Goal: Task Accomplishment & Management: Manage account settings

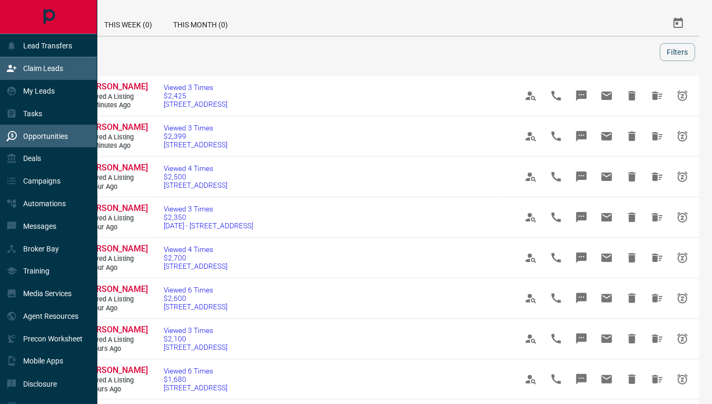
click at [37, 72] on p "Claim Leads" at bounding box center [43, 68] width 40 height 8
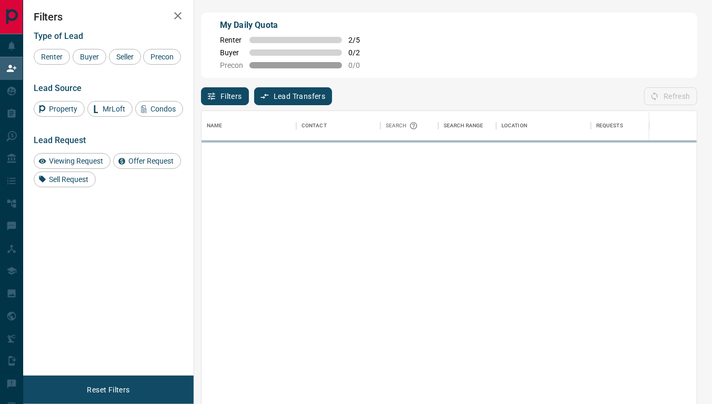
scroll to position [298, 486]
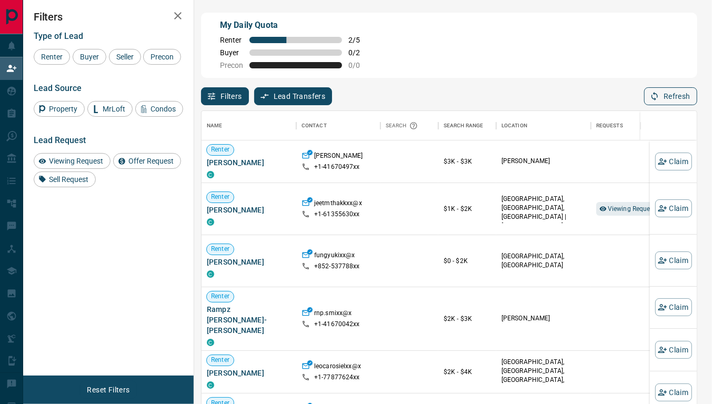
click at [663, 96] on button "Refresh" at bounding box center [670, 96] width 53 height 18
click at [658, 165] on icon "button" at bounding box center [662, 161] width 9 height 9
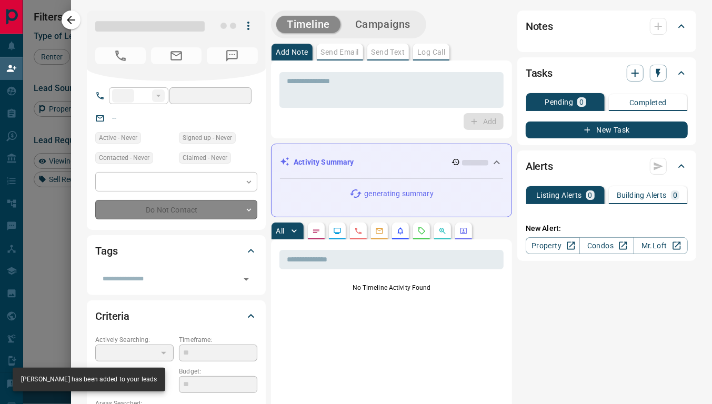
type input "**"
type input "**********"
type input "**"
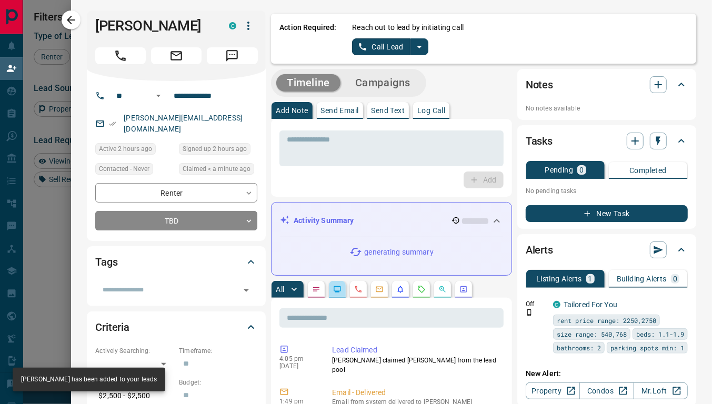
click at [329, 283] on button "button" at bounding box center [337, 289] width 17 height 17
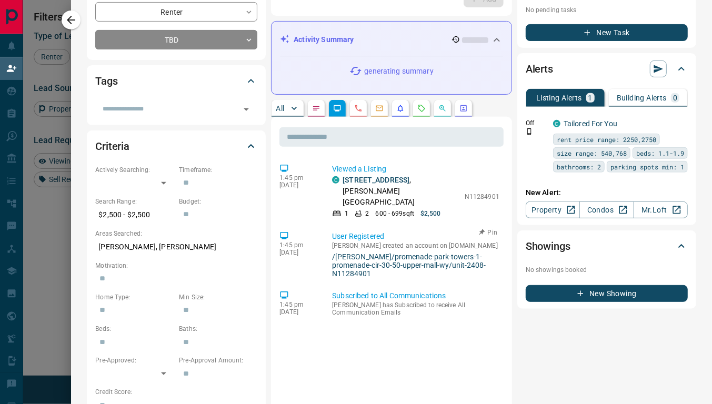
scroll to position [0, 0]
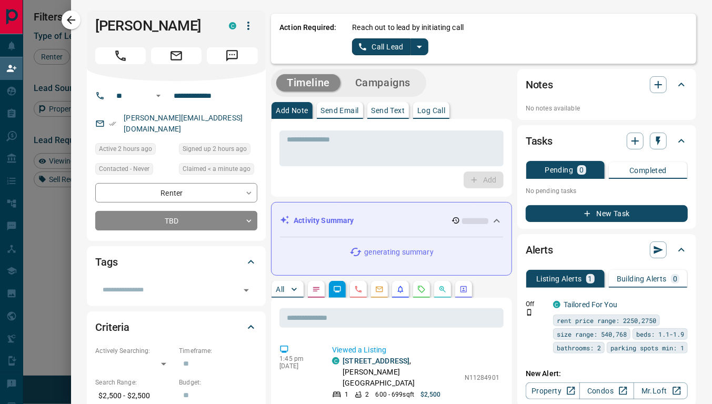
click at [417, 46] on icon "split button" at bounding box center [419, 47] width 5 height 3
click at [378, 85] on li "Log Manual Call" at bounding box center [390, 83] width 64 height 16
click at [366, 45] on button "Log Manual Call" at bounding box center [386, 46] width 69 height 17
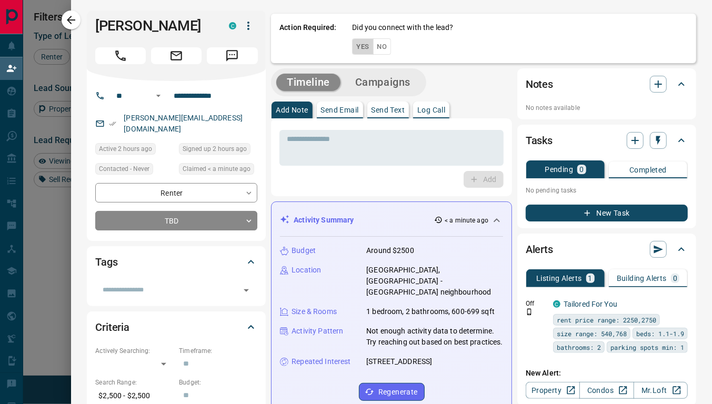
click at [352, 48] on button "Yes" at bounding box center [362, 46] width 21 height 16
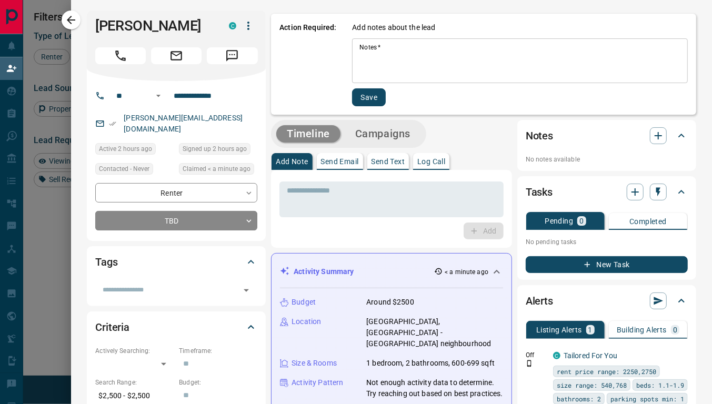
click at [359, 65] on textarea "Notes   *" at bounding box center [519, 61] width 321 height 36
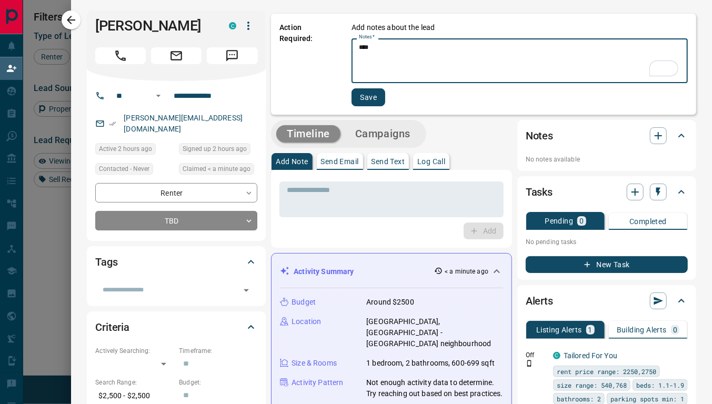
type textarea "****"
click at [366, 99] on button "Save" at bounding box center [368, 97] width 34 height 18
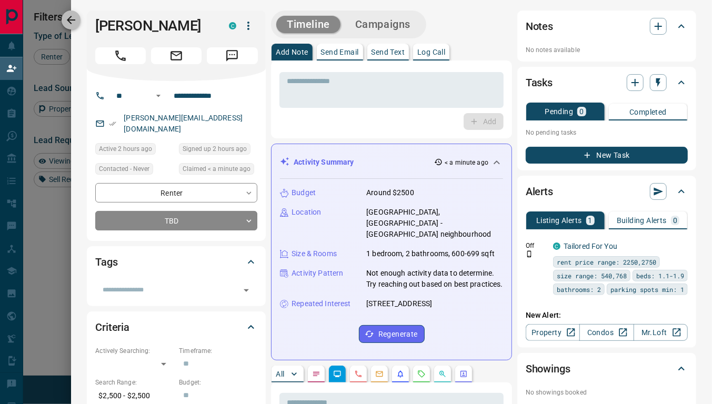
click at [71, 15] on icon "button" at bounding box center [71, 20] width 13 height 13
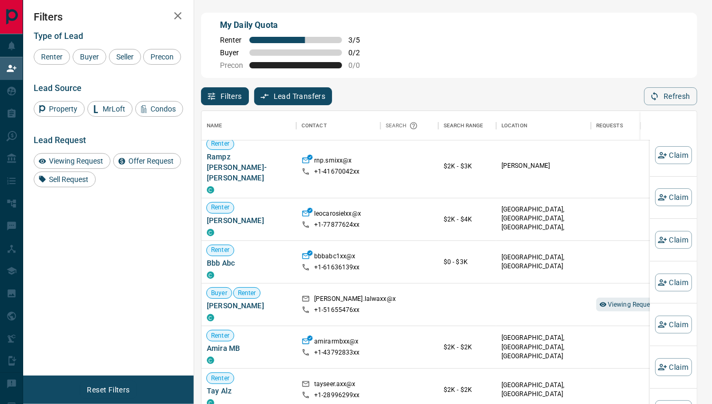
scroll to position [109, 0]
click at [614, 302] on span "Viewing Request ( 2 )" at bounding box center [637, 305] width 58 height 7
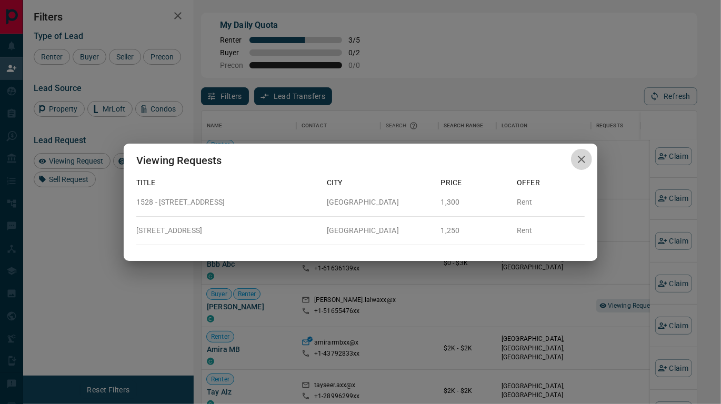
click at [579, 154] on icon "button" at bounding box center [581, 159] width 13 height 13
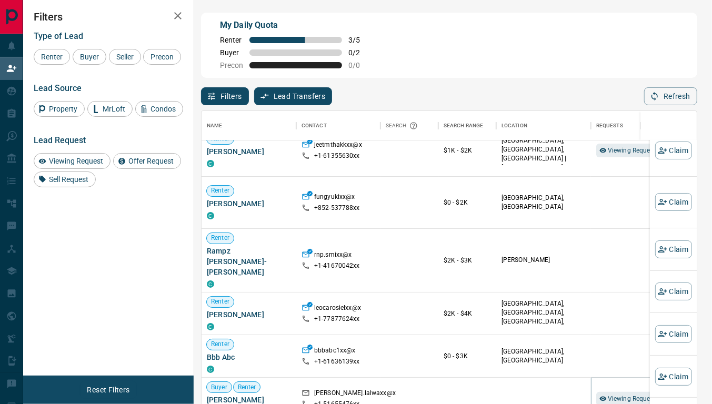
scroll to position [14, 0]
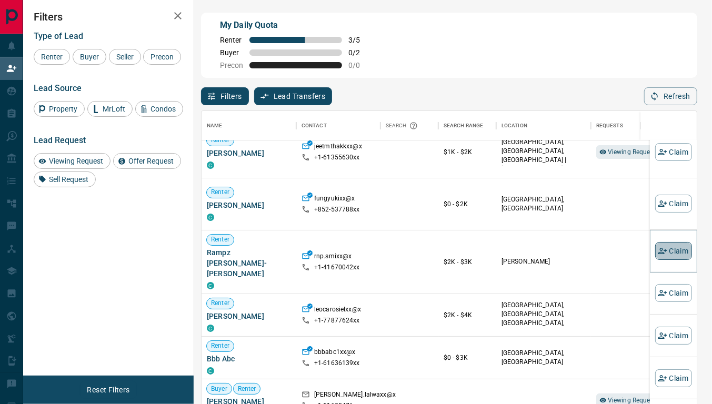
click at [662, 248] on button "Claim" at bounding box center [673, 251] width 37 height 18
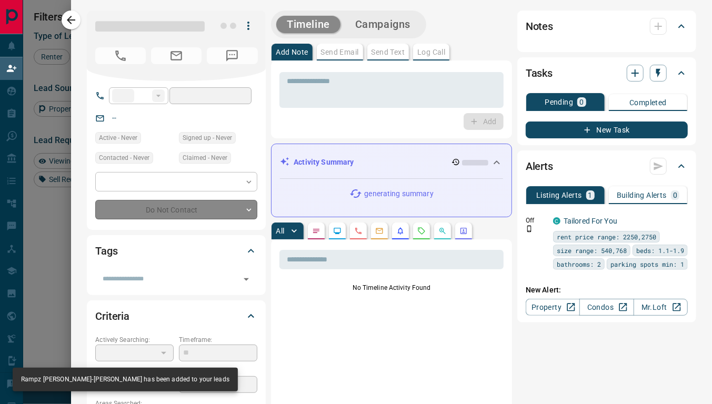
type input "**"
type input "**********"
type input "**"
type input "*********"
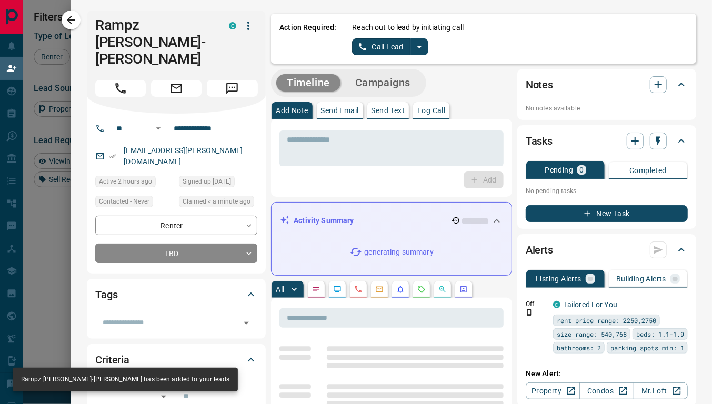
click at [329, 233] on hr at bounding box center [391, 233] width 223 height 7
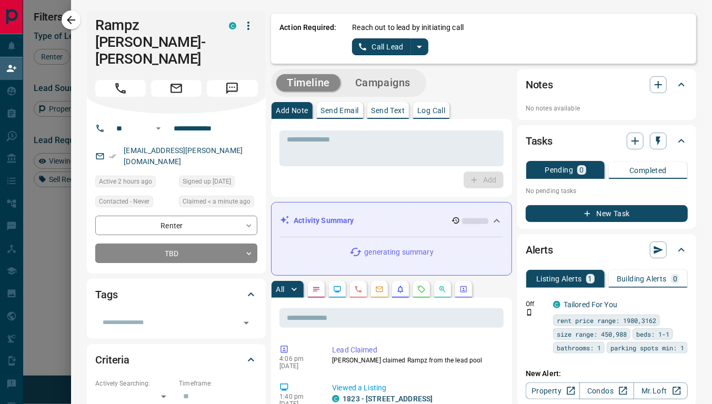
click at [333, 285] on icon "Lead Browsing Activity" at bounding box center [337, 289] width 8 height 8
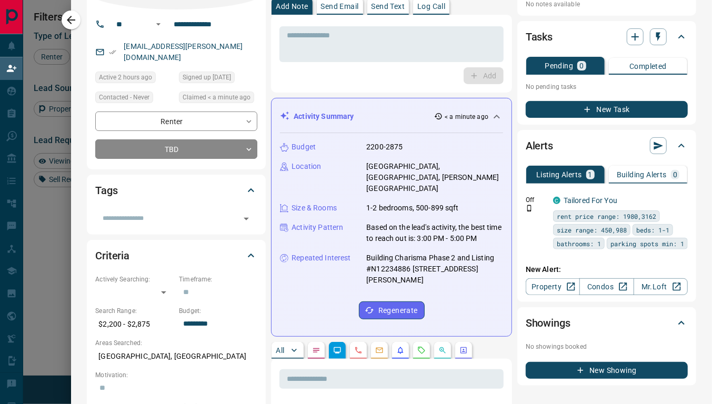
scroll to position [0, 0]
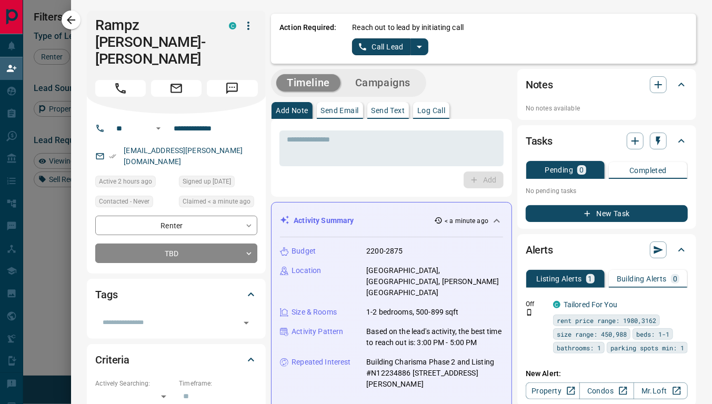
click at [413, 50] on icon "split button" at bounding box center [419, 47] width 13 height 13
click at [371, 83] on li "Log Manual Call" at bounding box center [390, 83] width 64 height 16
click at [352, 45] on button "Log Manual Call" at bounding box center [386, 46] width 69 height 17
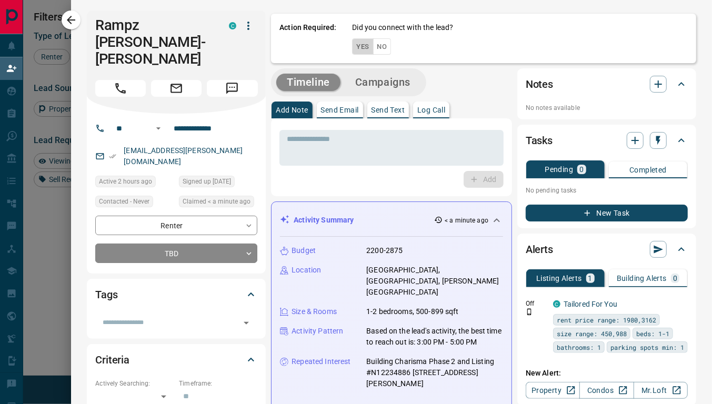
click at [352, 45] on button "Yes" at bounding box center [362, 46] width 21 height 16
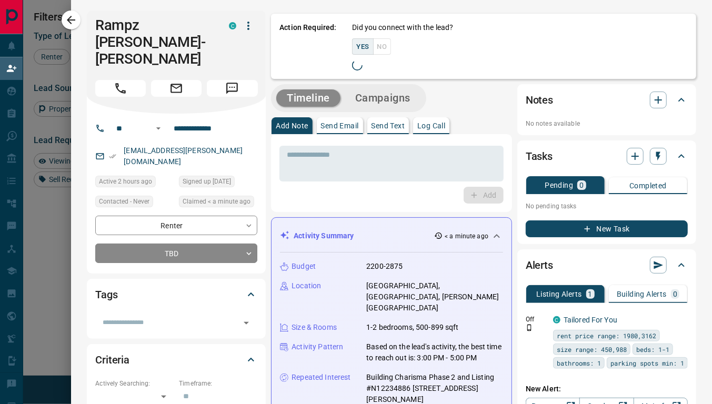
click at [352, 45] on div "Yes No" at bounding box center [371, 46] width 39 height 16
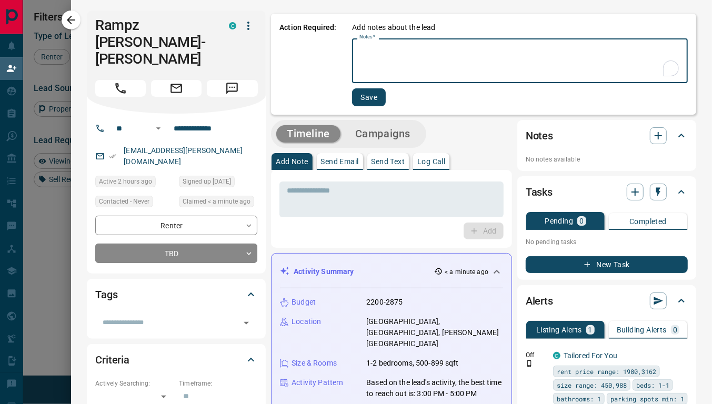
click at [359, 68] on textarea "Notes   *" at bounding box center [519, 61] width 321 height 36
type textarea "****"
click at [356, 94] on button "Save" at bounding box center [368, 97] width 34 height 18
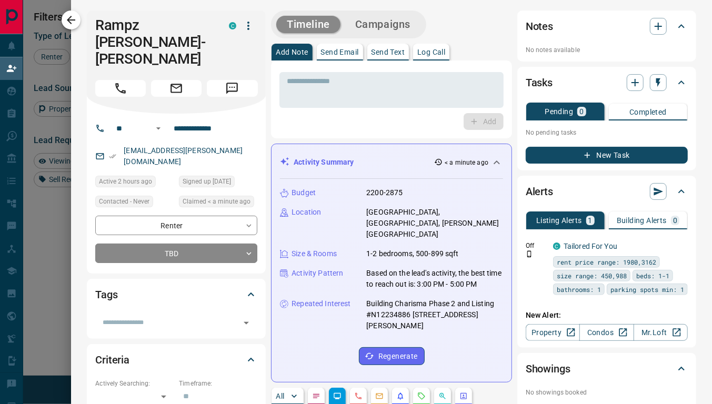
click at [68, 22] on icon "button" at bounding box center [71, 20] width 13 height 13
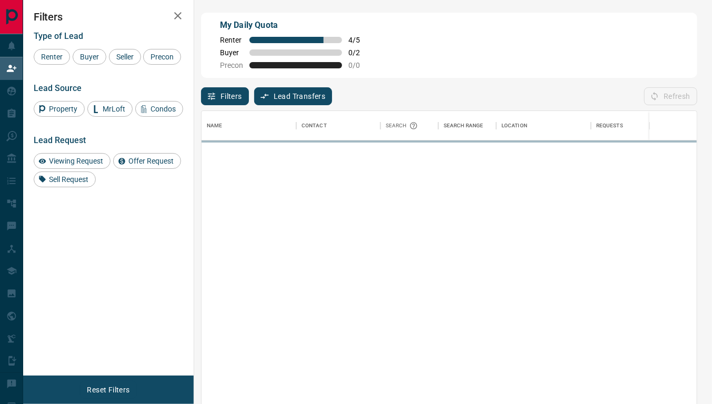
scroll to position [298, 486]
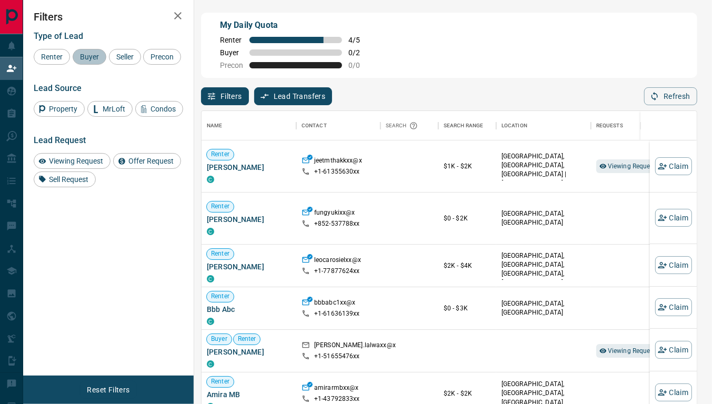
click at [88, 58] on span "Buyer" at bounding box center [89, 57] width 26 height 8
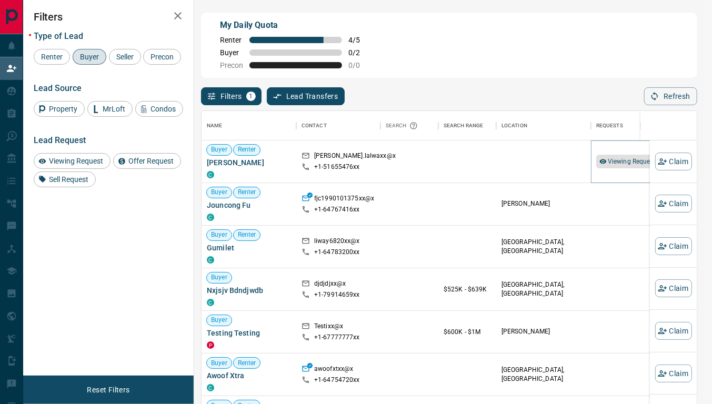
click at [617, 161] on span "Viewing Request ( 2 )" at bounding box center [637, 161] width 58 height 7
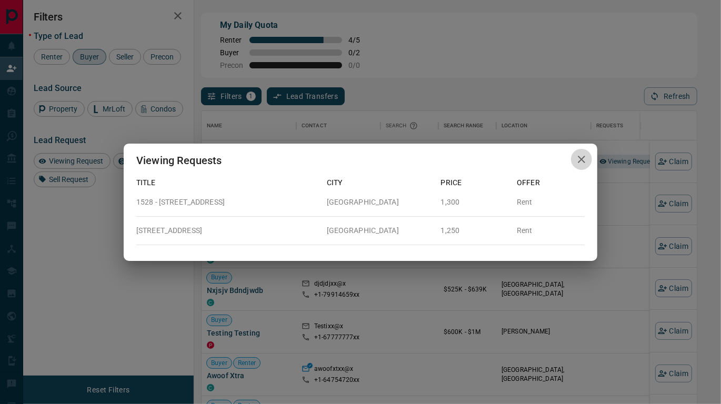
click at [582, 159] on icon "button" at bounding box center [581, 159] width 7 height 7
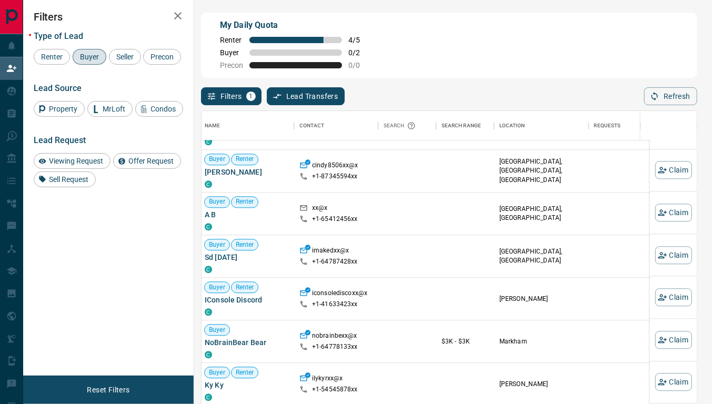
scroll to position [800, 2]
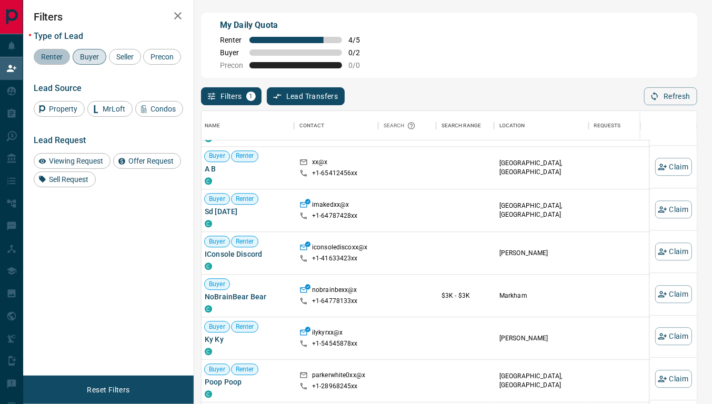
click at [41, 60] on span "Renter" at bounding box center [51, 57] width 29 height 8
click at [88, 56] on span "Buyer" at bounding box center [89, 57] width 26 height 8
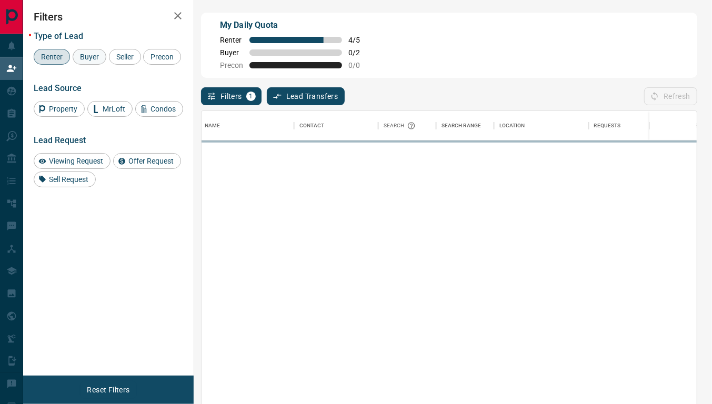
scroll to position [0, 2]
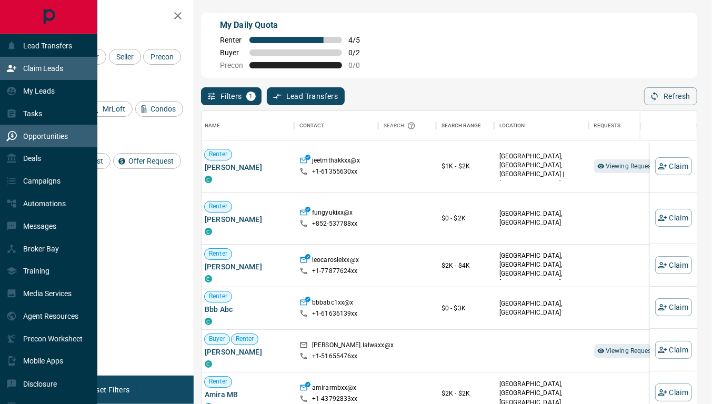
click at [48, 139] on p "Opportunities" at bounding box center [45, 136] width 45 height 8
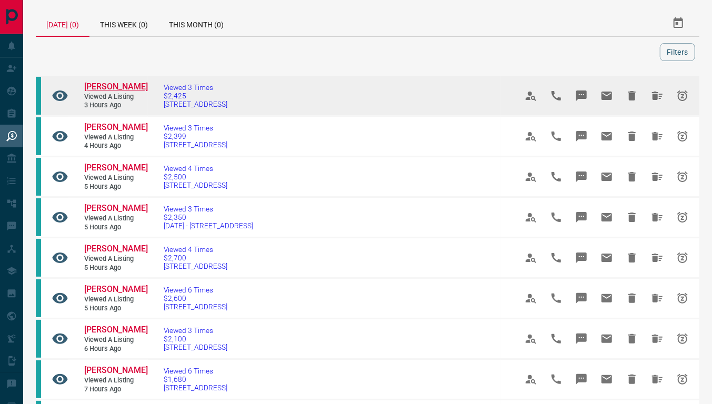
click at [101, 83] on span "[PERSON_NAME]" at bounding box center [116, 87] width 64 height 10
